Goal: Understand process/instructions

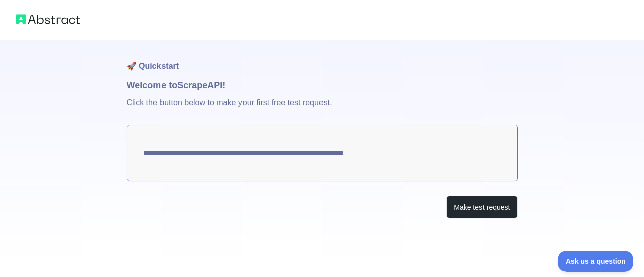
click at [265, 141] on textarea "**********" at bounding box center [322, 153] width 391 height 57
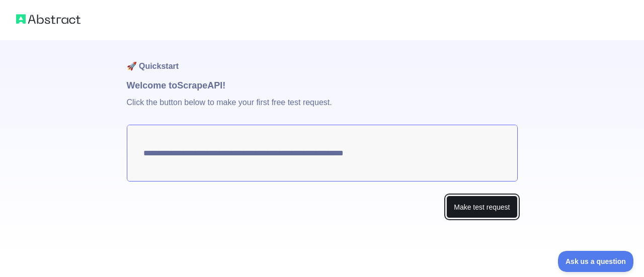
click at [491, 205] on button "Make test request" at bounding box center [481, 207] width 71 height 23
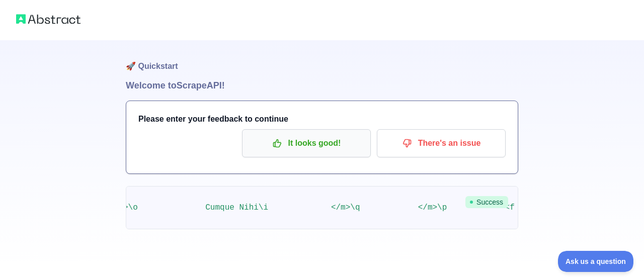
scroll to position [0, 5681]
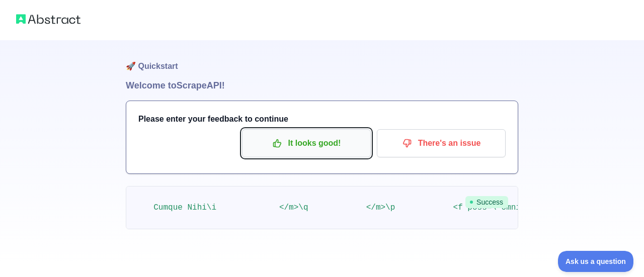
click at [339, 141] on p "It looks good!" at bounding box center [306, 143] width 114 height 17
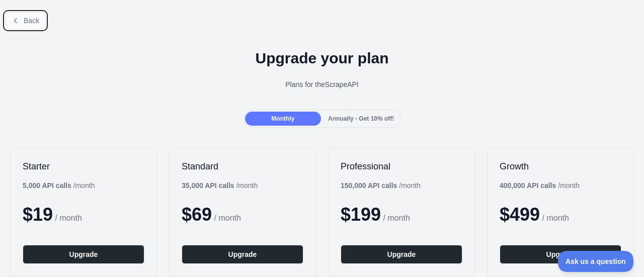
click at [21, 14] on button "Back" at bounding box center [25, 20] width 41 height 17
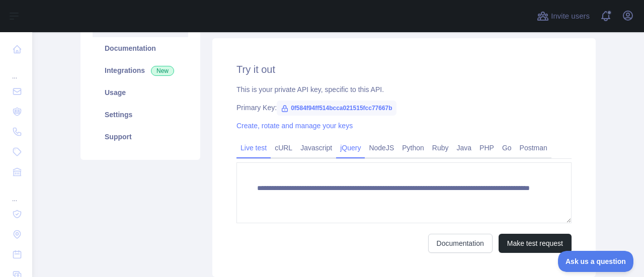
scroll to position [127, 0]
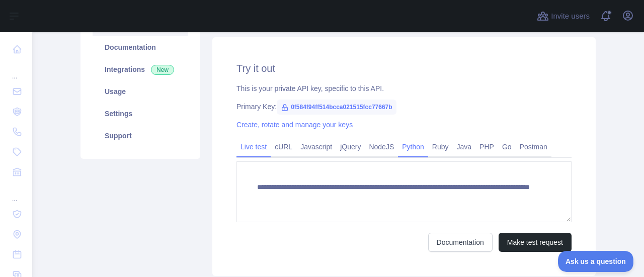
click at [406, 149] on link "Python" at bounding box center [413, 147] width 30 height 16
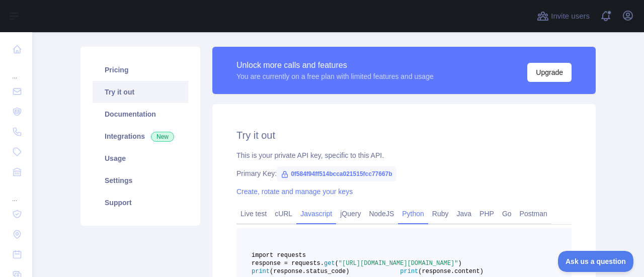
scroll to position [60, 0]
click at [271, 189] on link "Create, rotate and manage your keys" at bounding box center [294, 191] width 116 height 8
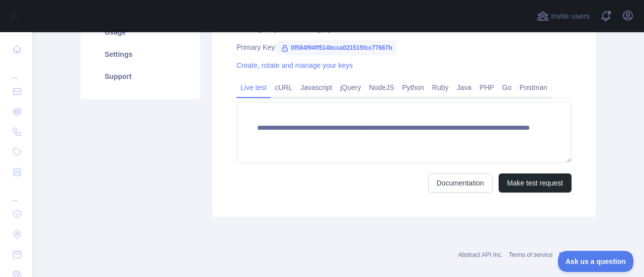
scroll to position [187, 0]
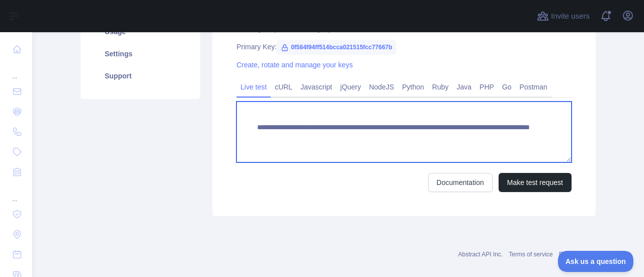
click at [390, 139] on textarea "**********" at bounding box center [403, 132] width 335 height 61
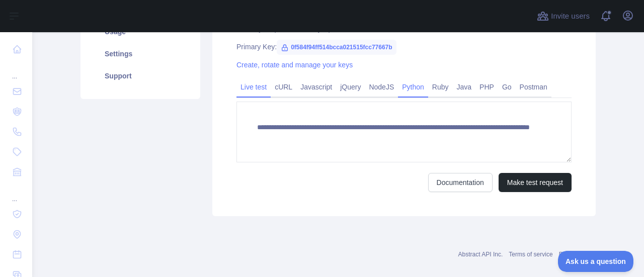
click at [416, 93] on link "Python" at bounding box center [413, 87] width 30 height 16
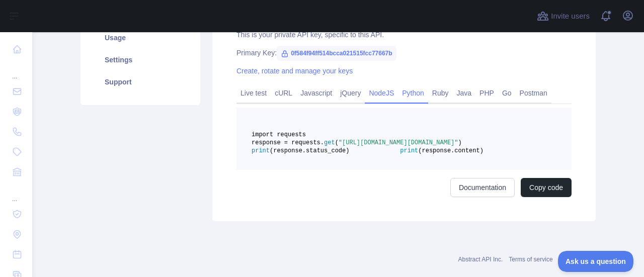
scroll to position [0, 0]
